Goal: Complete application form

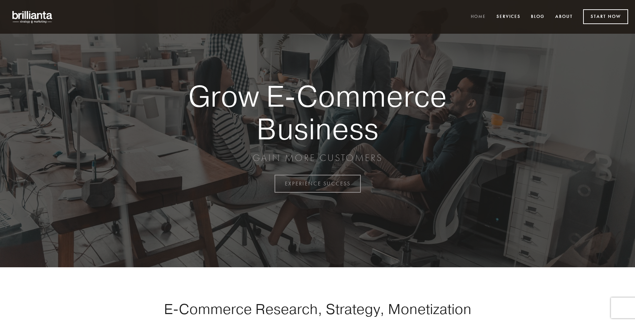
scroll to position [1802, 0]
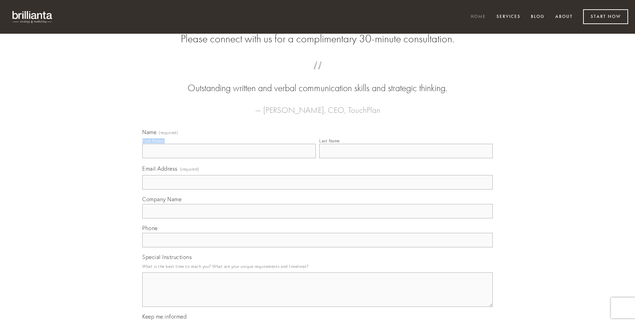
type input "[PERSON_NAME]"
click at [406, 158] on input "Last Name" at bounding box center [406, 151] width 174 height 14
type input "[PERSON_NAME]"
click at [318, 189] on input "Email Address (required)" at bounding box center [317, 182] width 351 height 14
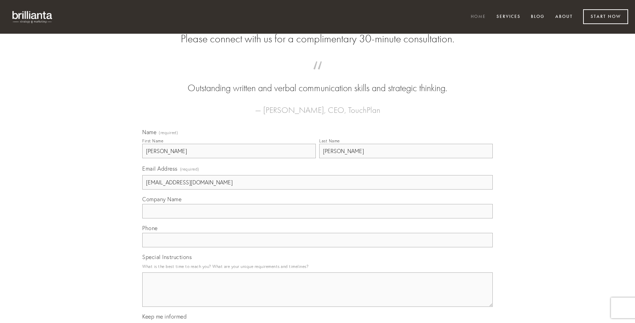
type input "[EMAIL_ADDRESS][DOMAIN_NAME]"
click at [318, 218] on input "Company Name" at bounding box center [317, 211] width 351 height 14
type input "laboriosam"
click at [318, 247] on input "text" at bounding box center [317, 240] width 351 height 14
click at [318, 296] on textarea "Special Instructions" at bounding box center [317, 289] width 351 height 34
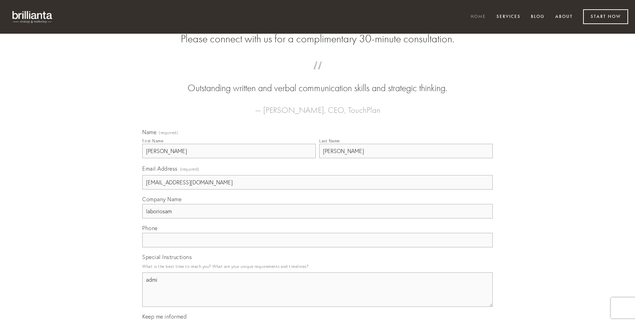
type textarea "admin"
